Goal: Transaction & Acquisition: Book appointment/travel/reservation

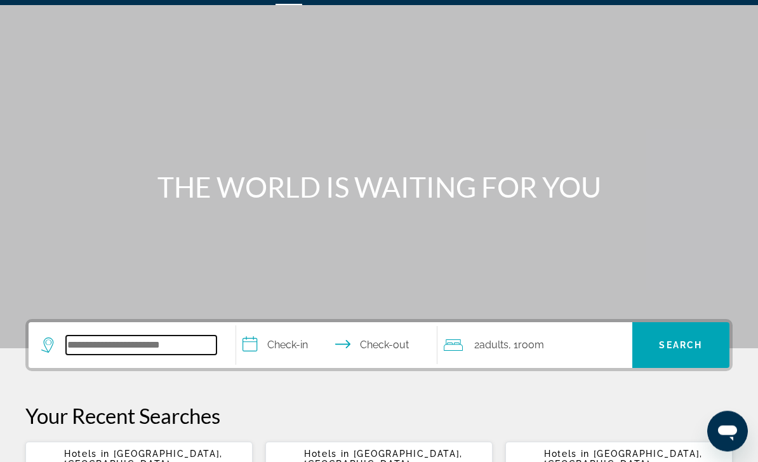
click at [81, 336] on input "Search hotel destination" at bounding box center [141, 345] width 150 height 19
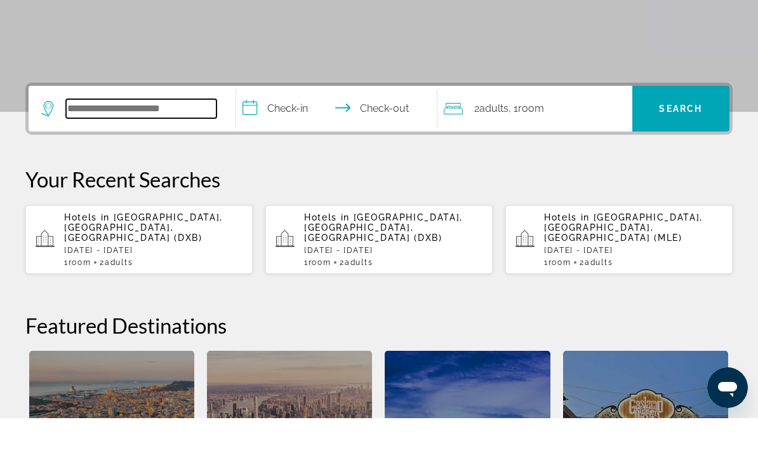
scroll to position [267, 0]
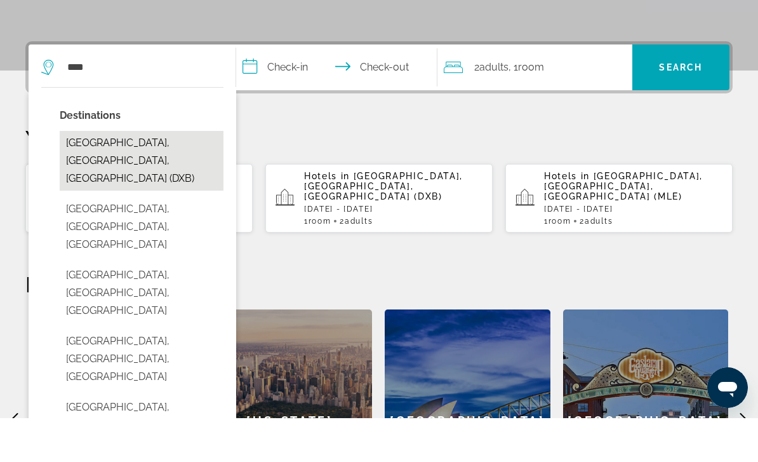
click at [120, 175] on button "[GEOGRAPHIC_DATA], [GEOGRAPHIC_DATA], [GEOGRAPHIC_DATA] (DXB)" at bounding box center [142, 205] width 164 height 60
type input "**********"
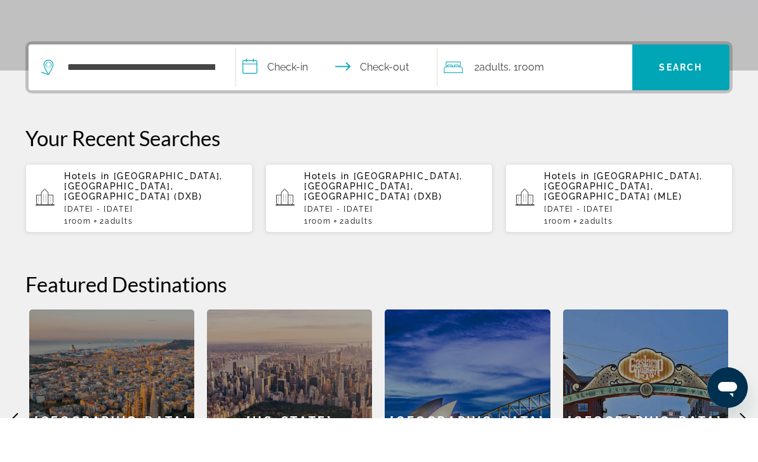
click at [286, 88] on input "**********" at bounding box center [339, 113] width 206 height 50
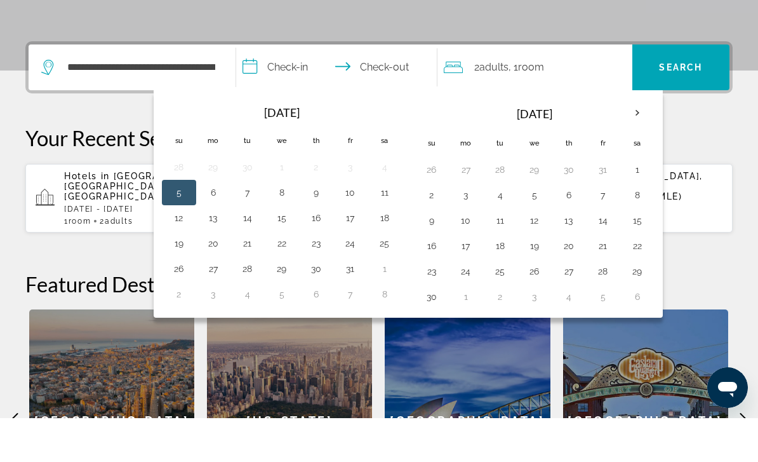
scroll to position [310, 0]
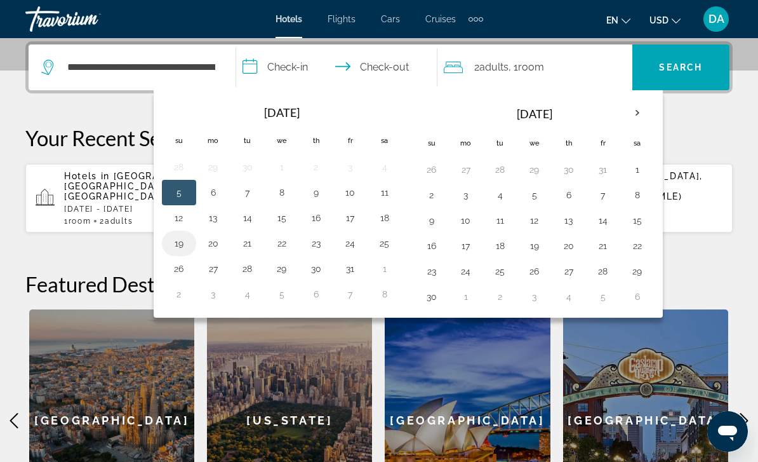
click at [175, 239] on button "19" at bounding box center [179, 243] width 20 height 18
click at [314, 250] on button "23" at bounding box center [316, 243] width 20 height 18
type input "**********"
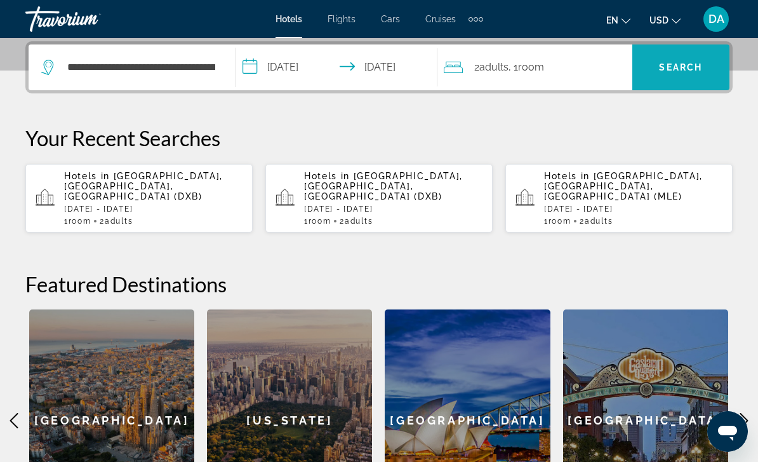
click at [676, 74] on span "Search" at bounding box center [680, 67] width 97 height 30
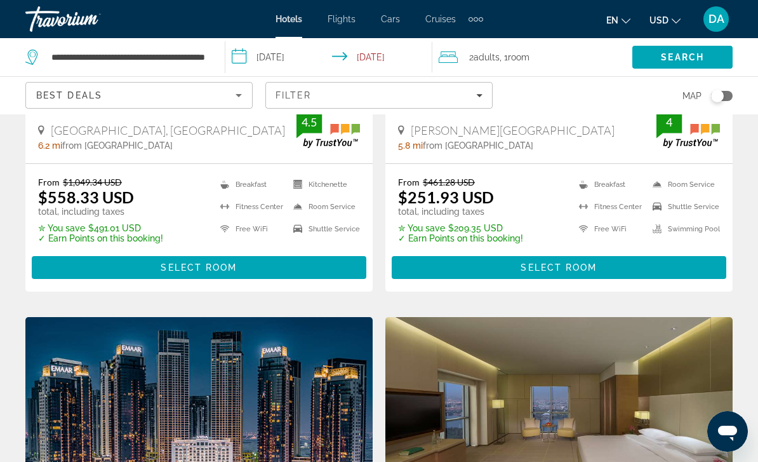
scroll to position [1759, 0]
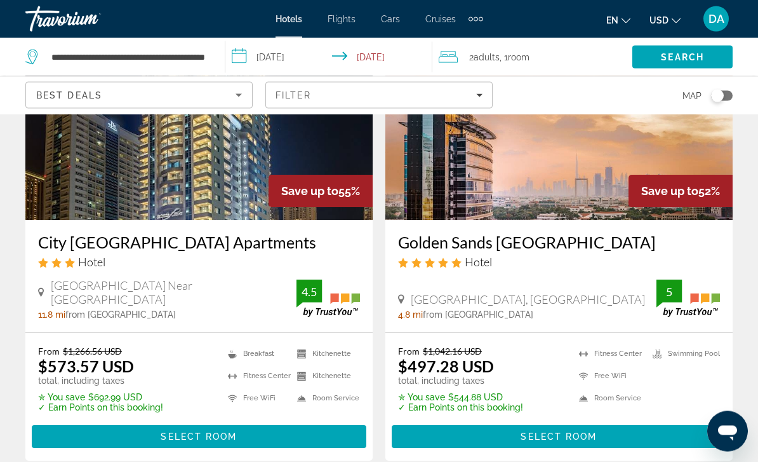
click at [337, 23] on span "Flights" at bounding box center [342, 19] width 28 height 10
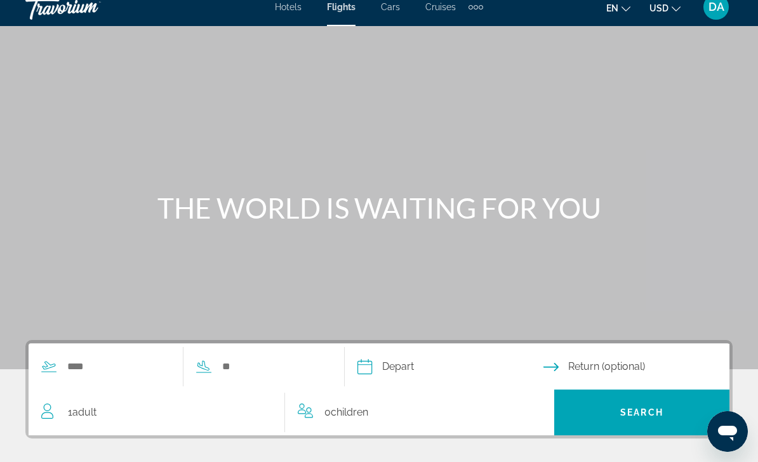
scroll to position [13, 0]
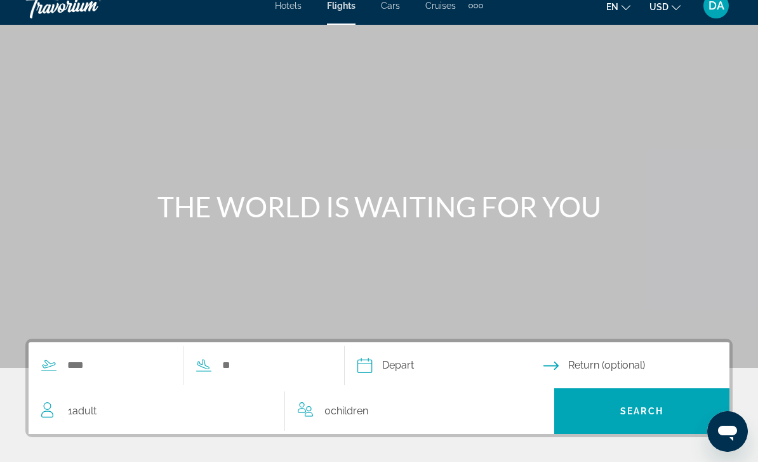
click at [393, 10] on span "Cars" at bounding box center [390, 6] width 19 height 10
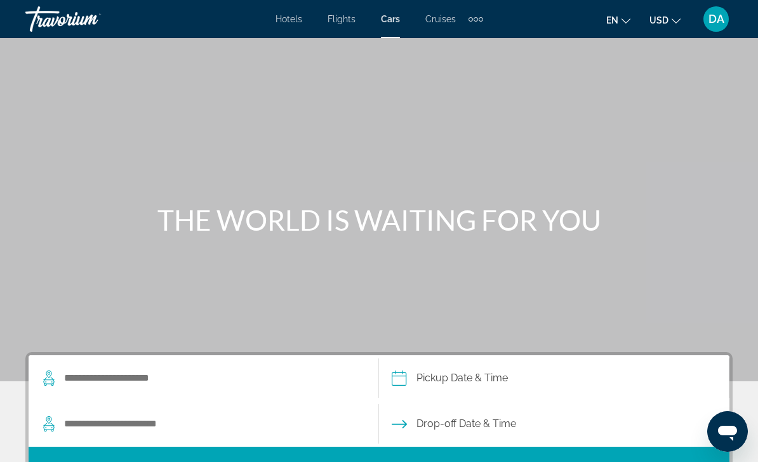
click at [434, 18] on span "Cruises" at bounding box center [440, 19] width 30 height 10
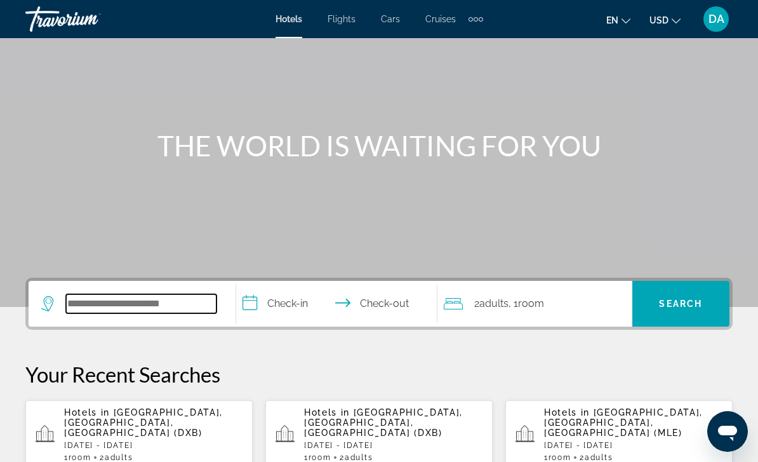
click at [71, 298] on input "Search hotel destination" at bounding box center [141, 303] width 150 height 19
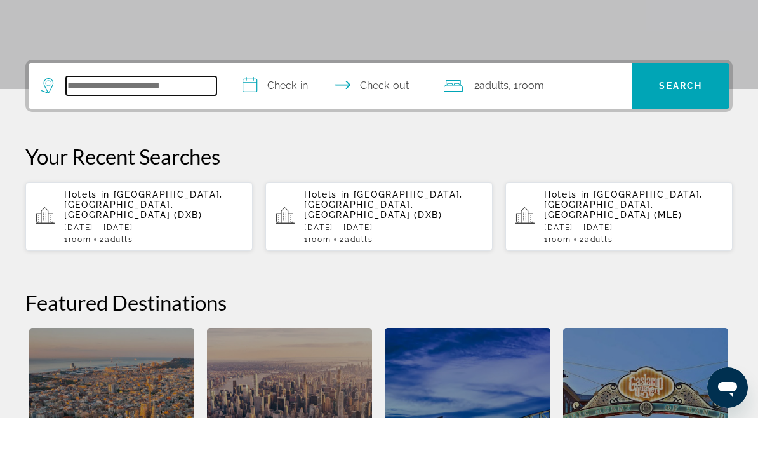
scroll to position [267, 0]
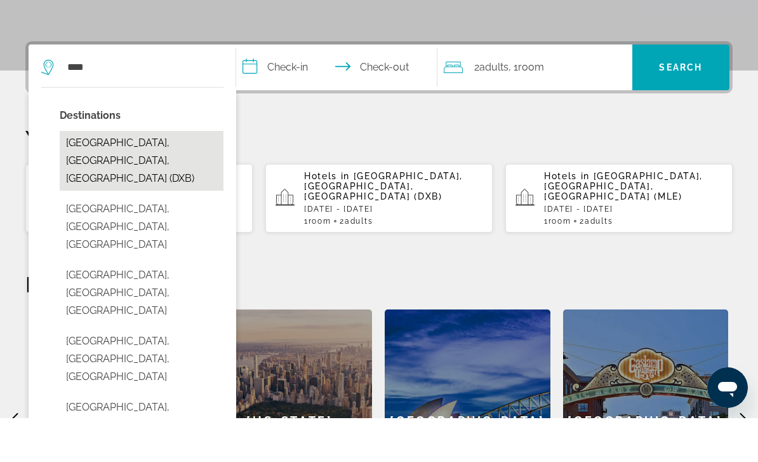
click at [114, 175] on button "[GEOGRAPHIC_DATA], [GEOGRAPHIC_DATA], [GEOGRAPHIC_DATA] (DXB)" at bounding box center [142, 205] width 164 height 60
type input "**********"
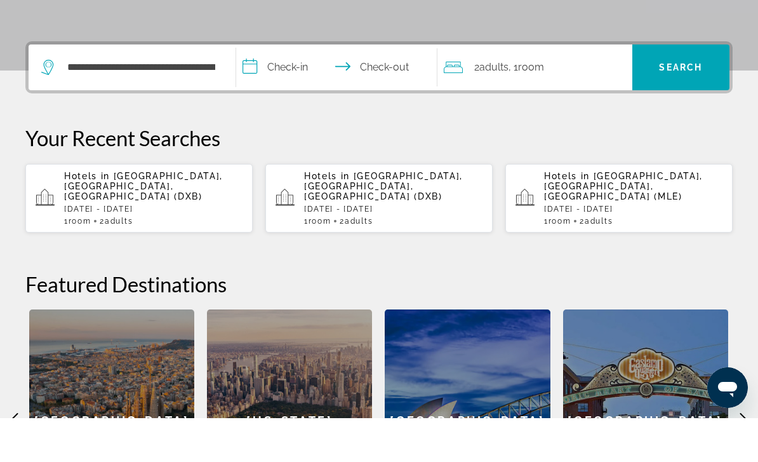
click at [289, 88] on input "**********" at bounding box center [339, 113] width 206 height 50
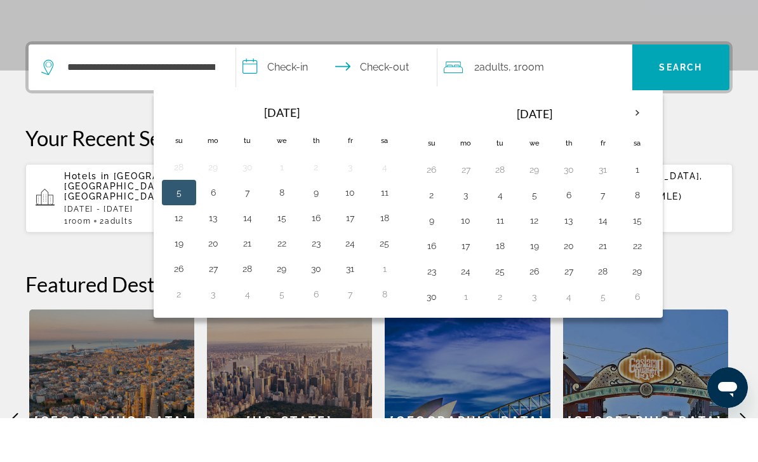
scroll to position [310, 0]
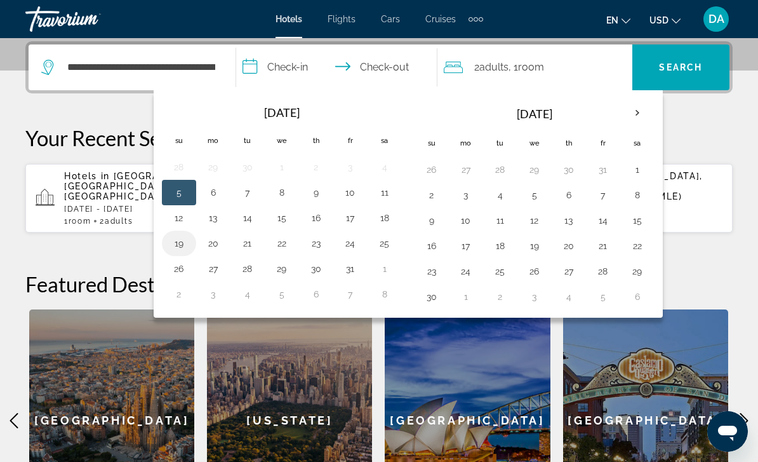
click at [171, 242] on button "19" at bounding box center [179, 243] width 20 height 18
click at [307, 239] on button "23" at bounding box center [316, 243] width 20 height 18
type input "**********"
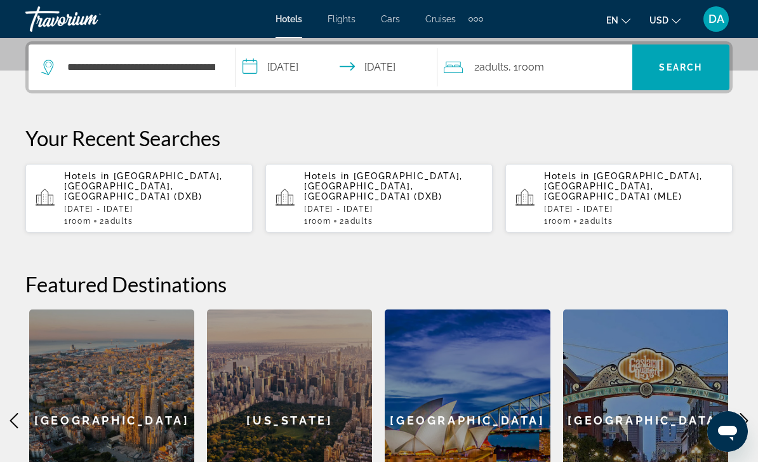
click at [533, 65] on span "Room" at bounding box center [531, 67] width 26 height 12
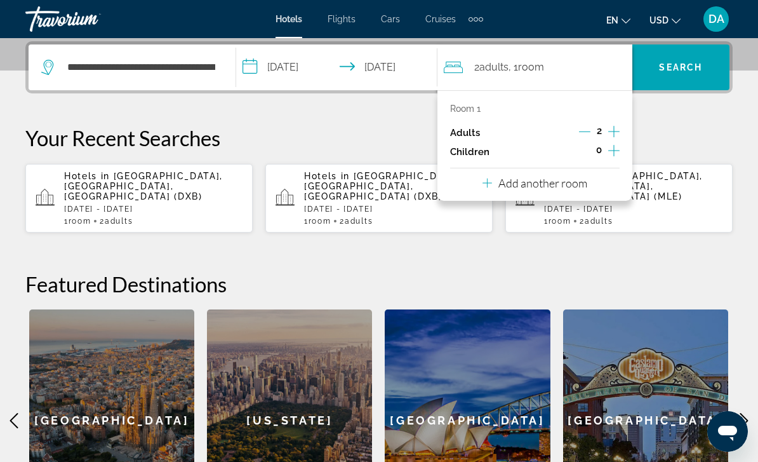
click at [486, 189] on button "Add another room" at bounding box center [535, 181] width 105 height 26
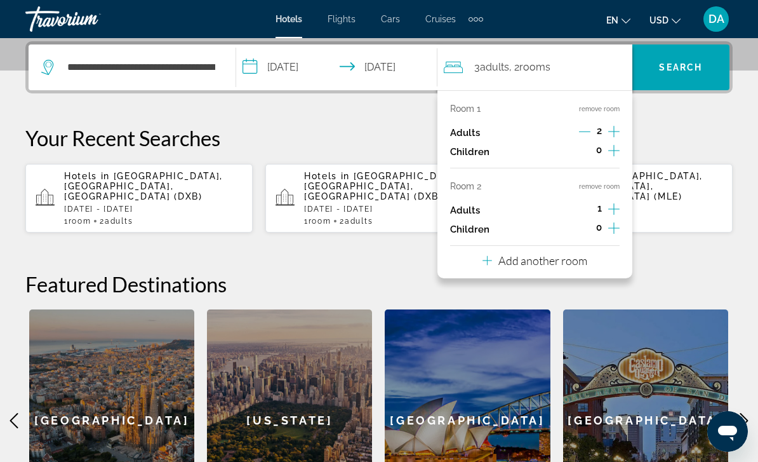
click at [502, 253] on div "Add another room" at bounding box center [535, 260] width 105 height 15
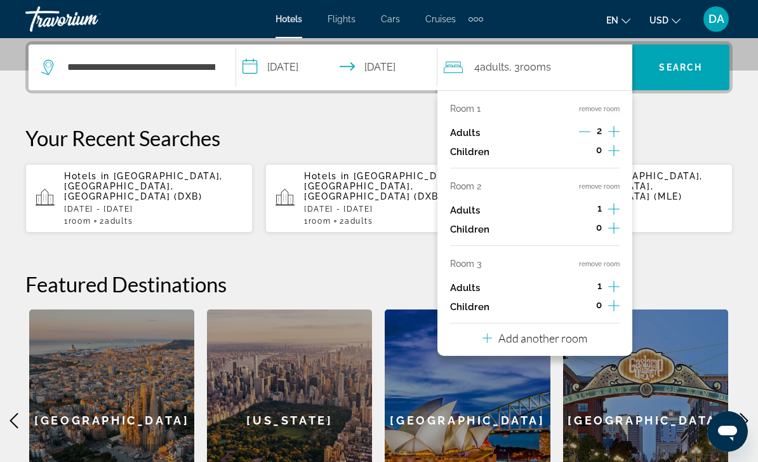
click at [609, 260] on button "remove room" at bounding box center [599, 264] width 41 height 8
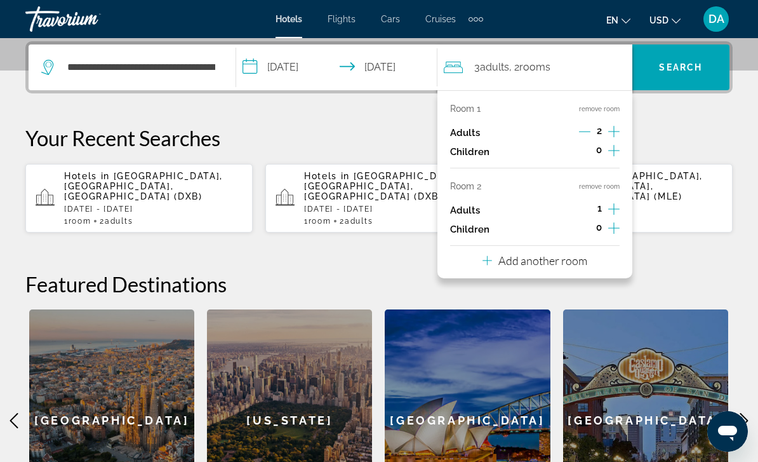
click at [603, 168] on div "Room 1 remove room Adults 2 Children 0 Room 2 remove room Adults 1 Children 0 A…" at bounding box center [534, 184] width 195 height 188
click at [613, 187] on button "remove room" at bounding box center [599, 186] width 41 height 8
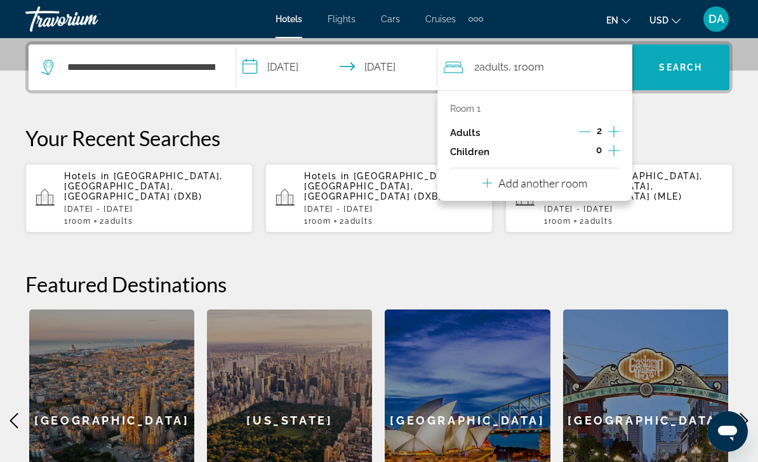
click at [693, 67] on span "Search" at bounding box center [680, 67] width 43 height 10
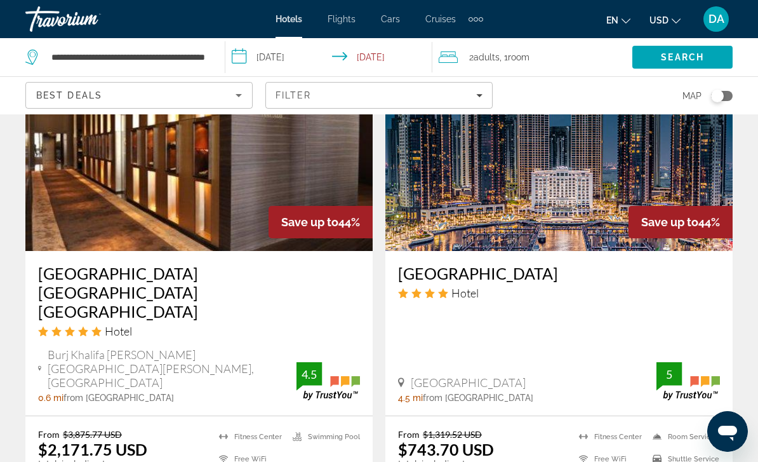
scroll to position [2023, 0]
